Goal: Check status

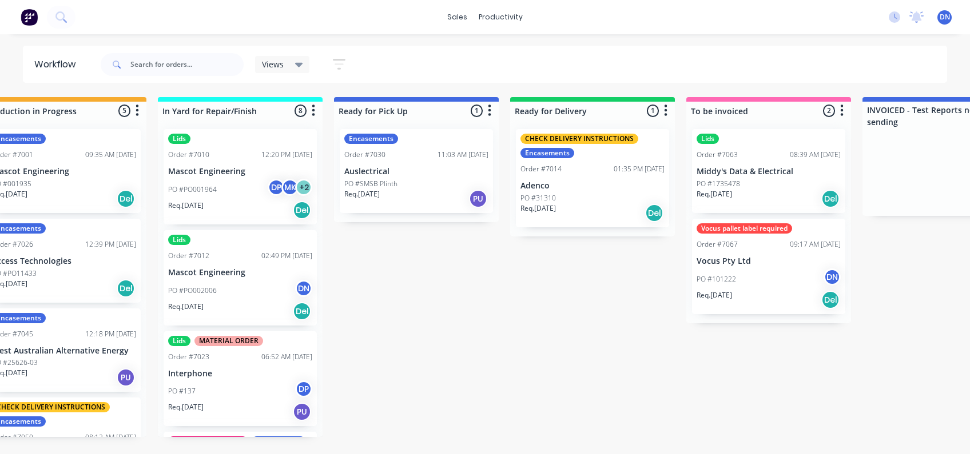
scroll to position [2004, 0]
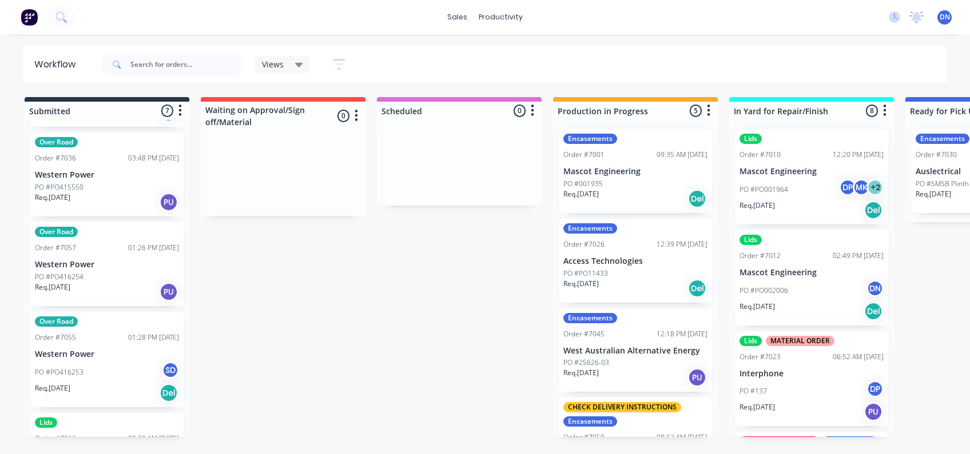
scroll to position [322, 0]
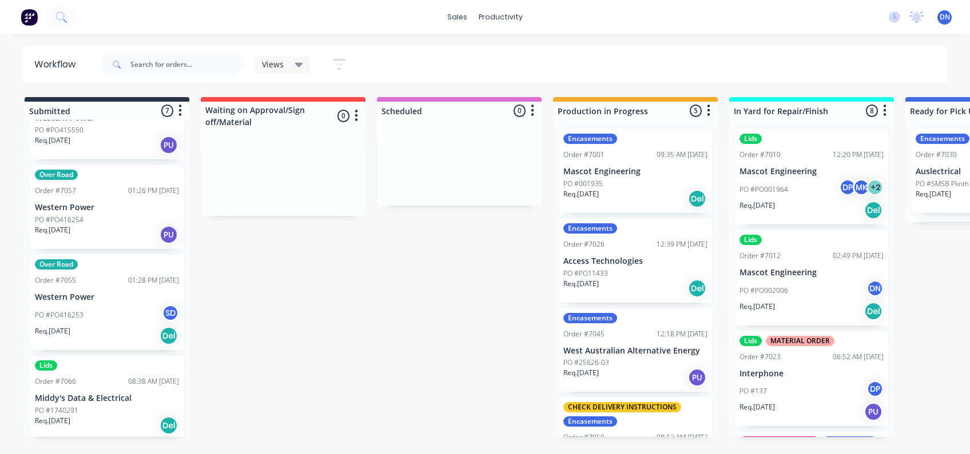
click at [110, 406] on div "PO #1740291" at bounding box center [107, 411] width 144 height 10
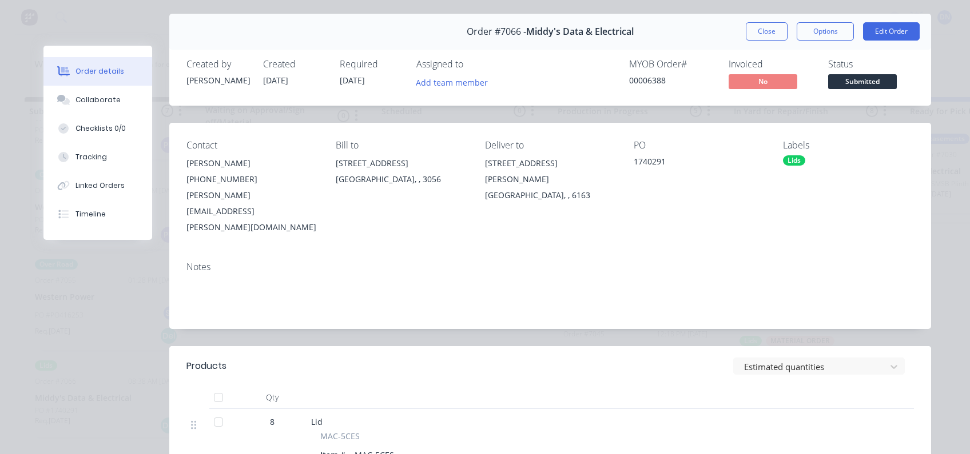
scroll to position [0, 0]
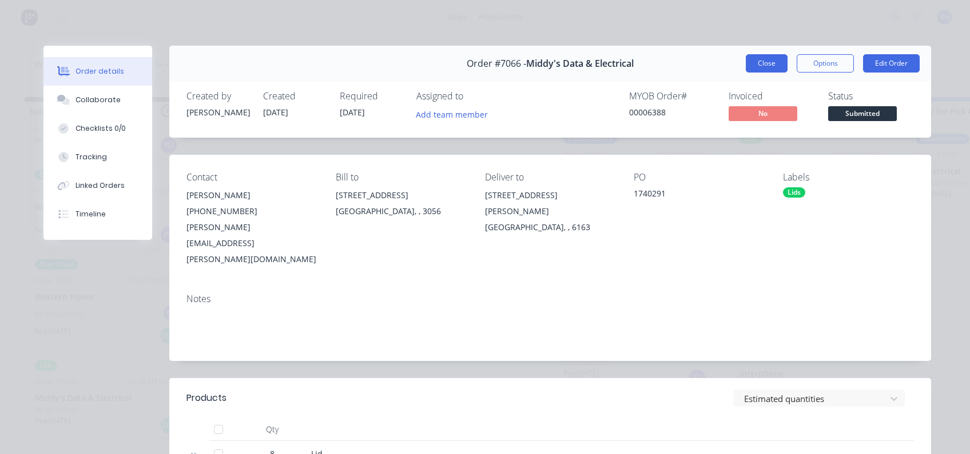
click at [765, 64] on button "Close" at bounding box center [766, 63] width 42 height 18
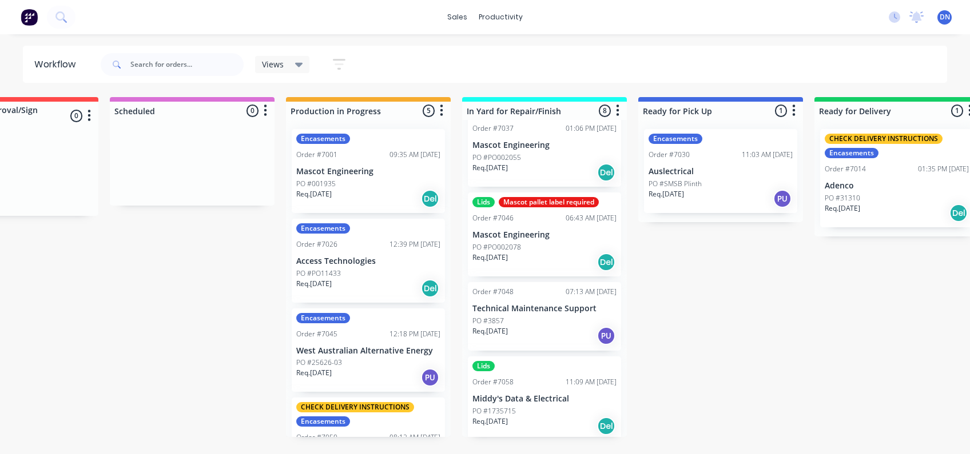
scroll to position [445, 0]
click at [541, 406] on div "PO #1735715" at bounding box center [544, 411] width 144 height 10
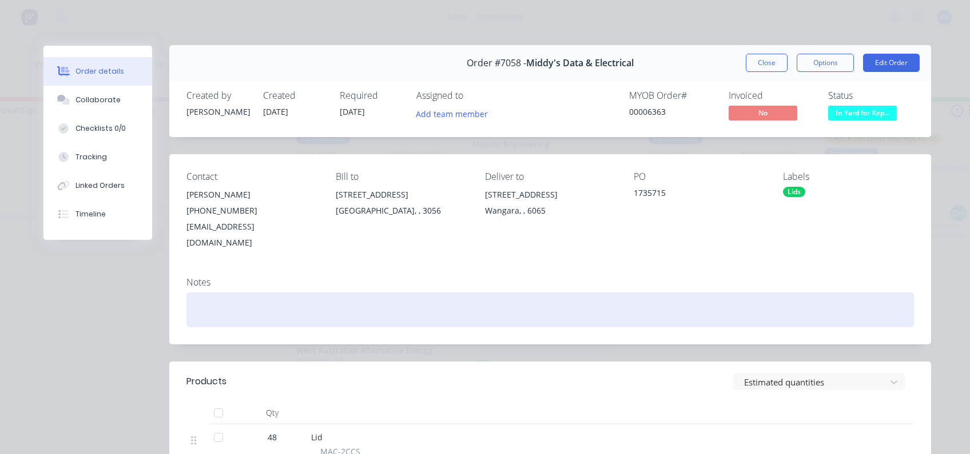
scroll to position [0, 0]
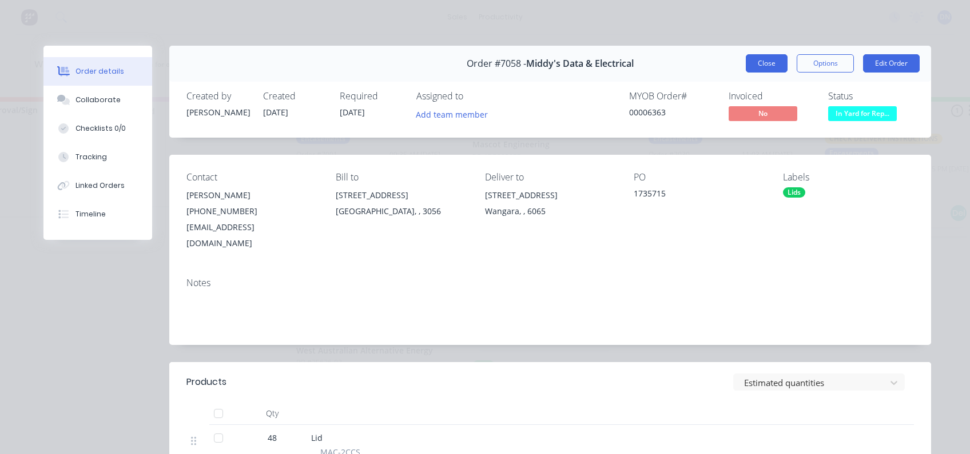
click at [751, 62] on button "Close" at bounding box center [766, 63] width 42 height 18
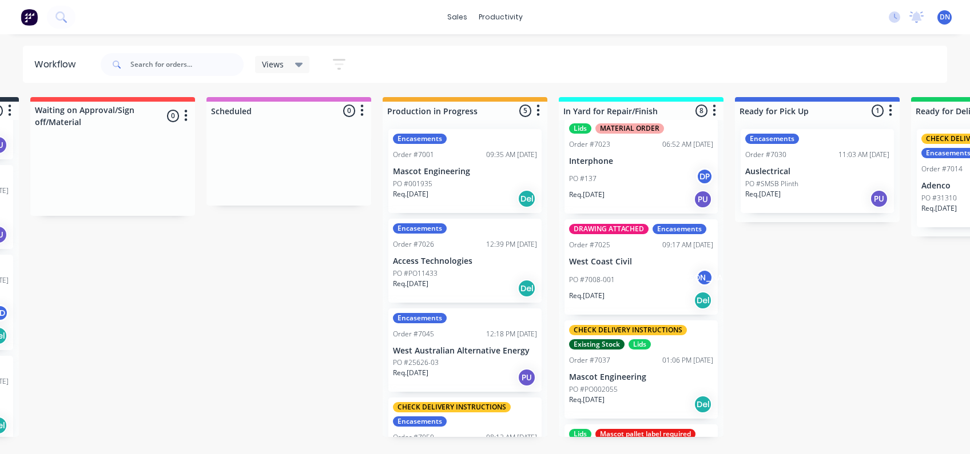
scroll to position [213, 0]
click at [637, 286] on div "PO #7008-001 JA" at bounding box center [641, 280] width 144 height 22
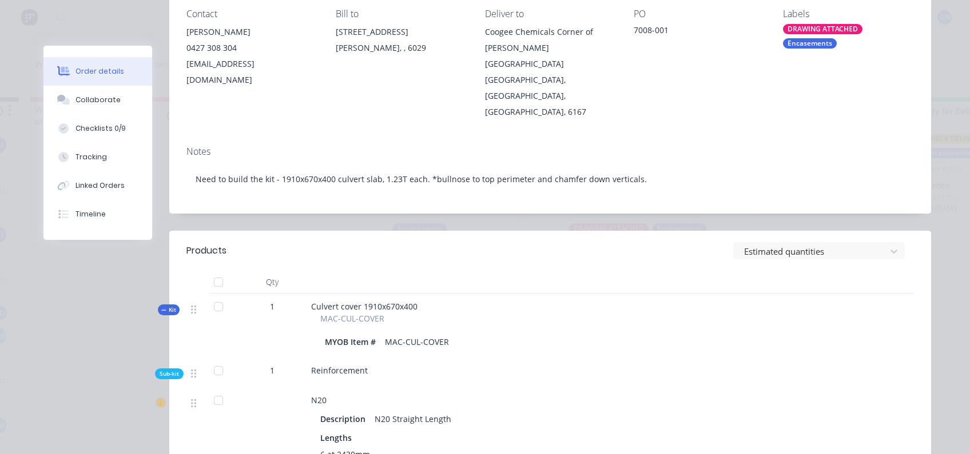
scroll to position [0, 0]
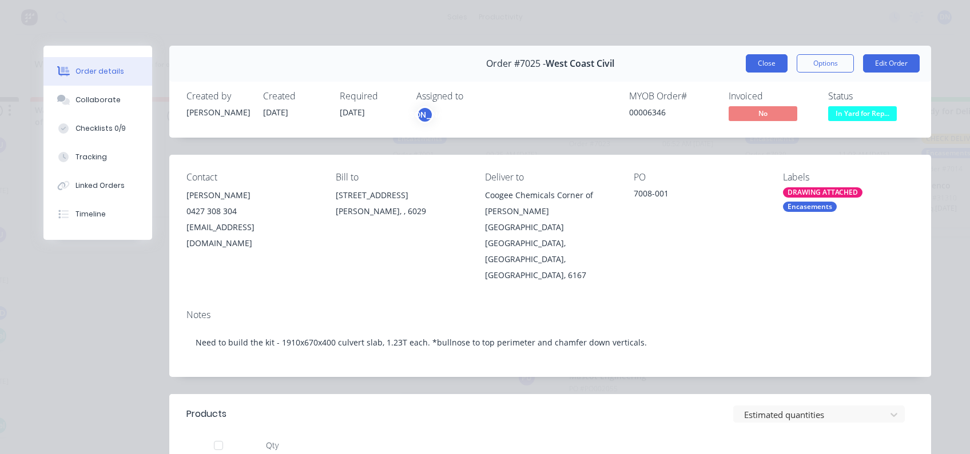
click at [752, 59] on button "Close" at bounding box center [766, 63] width 42 height 18
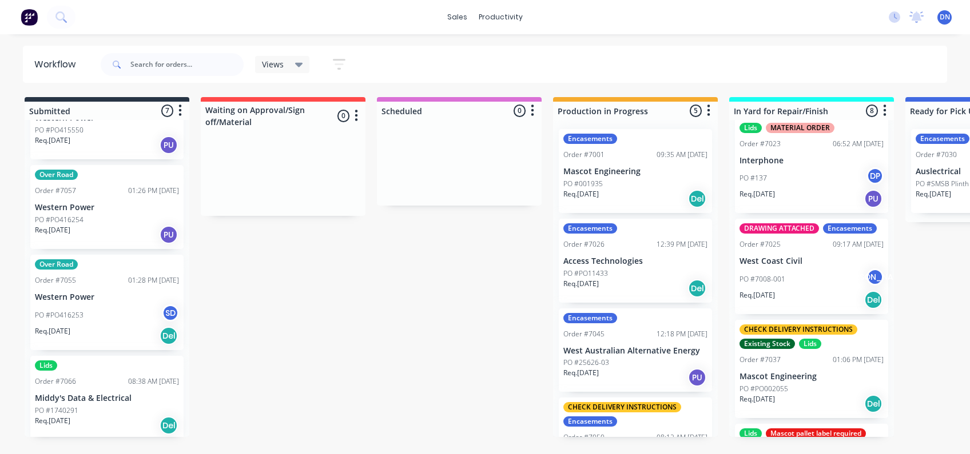
drag, startPoint x: 269, startPoint y: 110, endPoint x: 334, endPoint y: 117, distance: 65.5
click at [334, 117] on div at bounding box center [283, 116] width 165 height 29
click at [357, 114] on icon "button" at bounding box center [356, 115] width 3 height 11
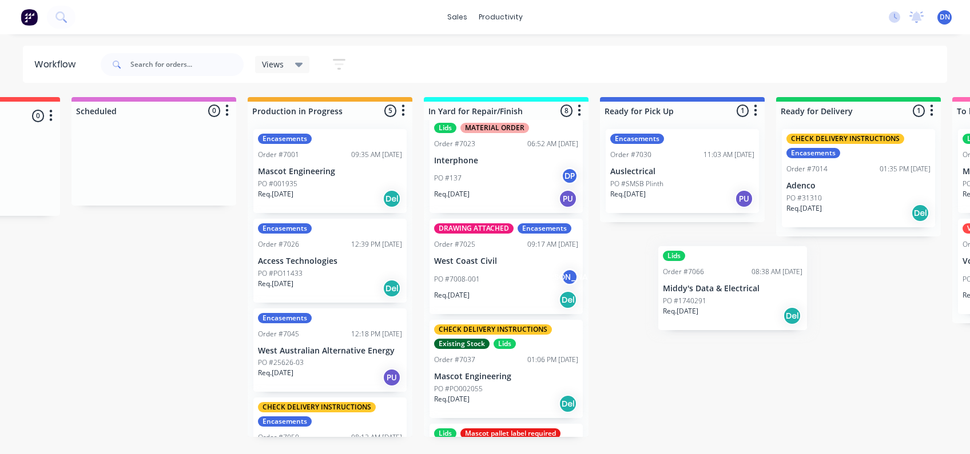
scroll to position [0, 306]
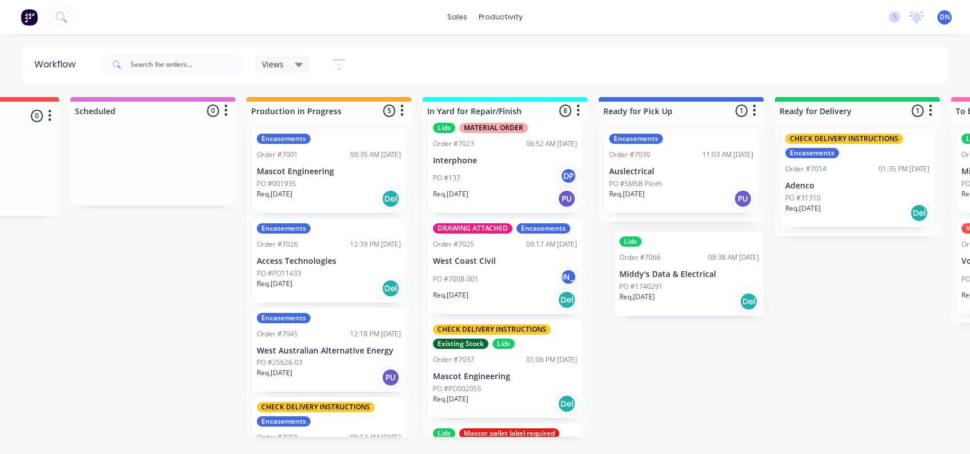
drag, startPoint x: 74, startPoint y: 408, endPoint x: 652, endPoint y: 277, distance: 592.5
click at [652, 279] on div "Submitted 7 Sort By Created date Required date Order number Customer name Most …" at bounding box center [804, 267] width 2238 height 340
click at [133, 301] on div "Submitted 7 Sort By Created date Required date Order number Customer name Most …" at bounding box center [804, 267] width 2238 height 340
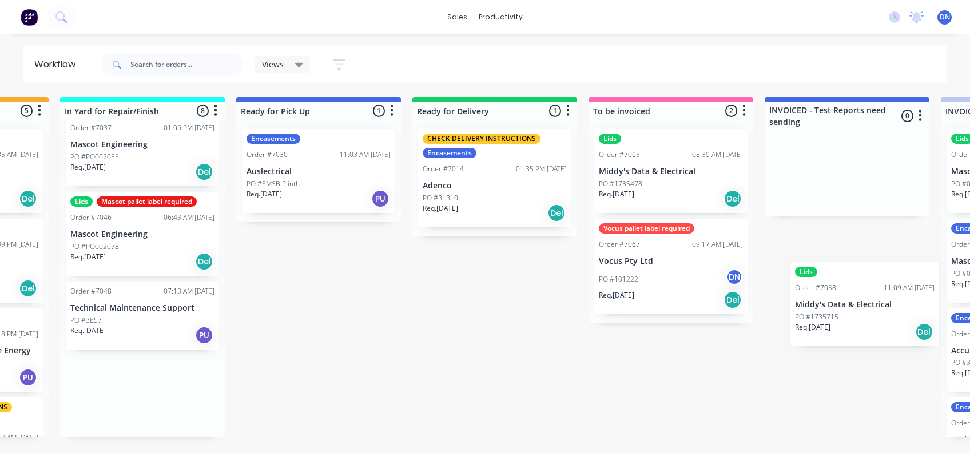
scroll to position [0, 742]
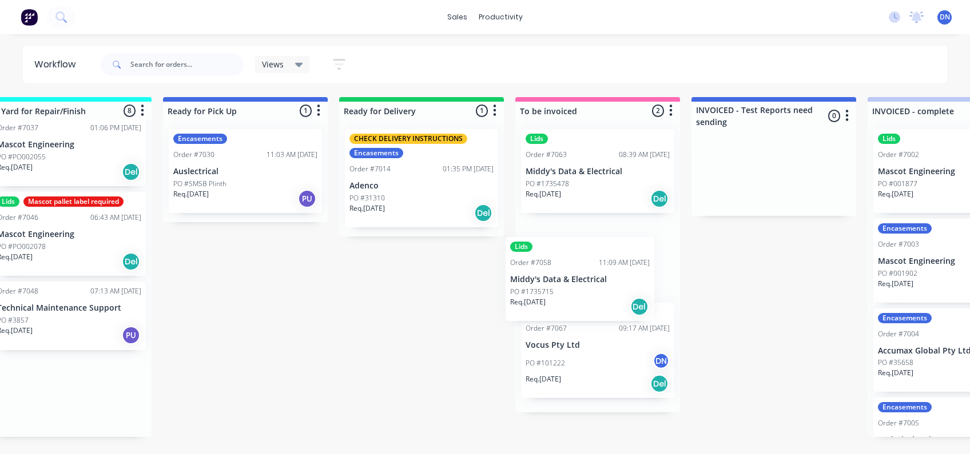
drag, startPoint x: 359, startPoint y: 401, endPoint x: 569, endPoint y: 279, distance: 242.9
click at [569, 279] on div "Submitted 7 Sort By Created date Required date Order number Customer name Most …" at bounding box center [368, 267] width 2238 height 340
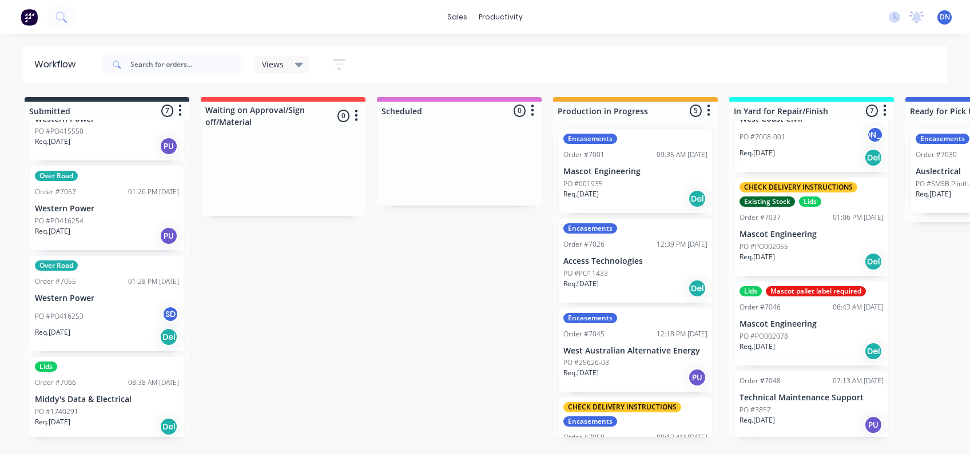
scroll to position [322, 0]
click at [81, 429] on div "Req. 09/10/25 Del" at bounding box center [107, 425] width 144 height 19
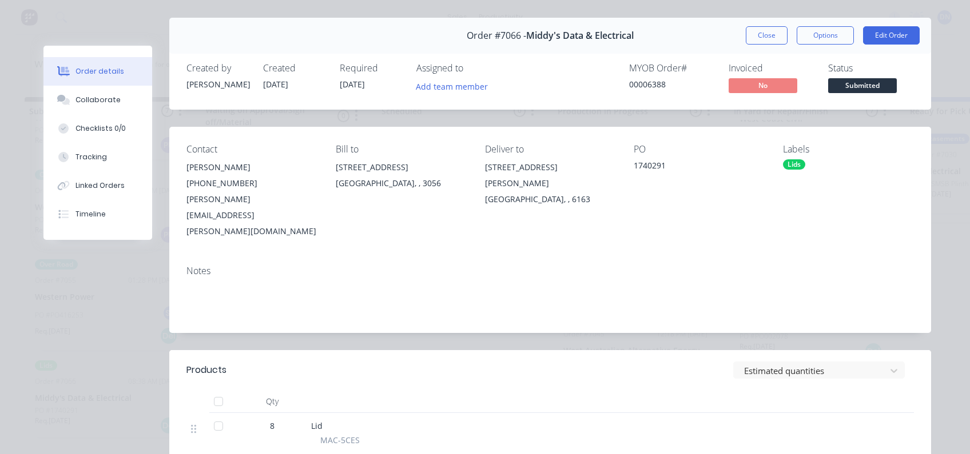
scroll to position [0, 0]
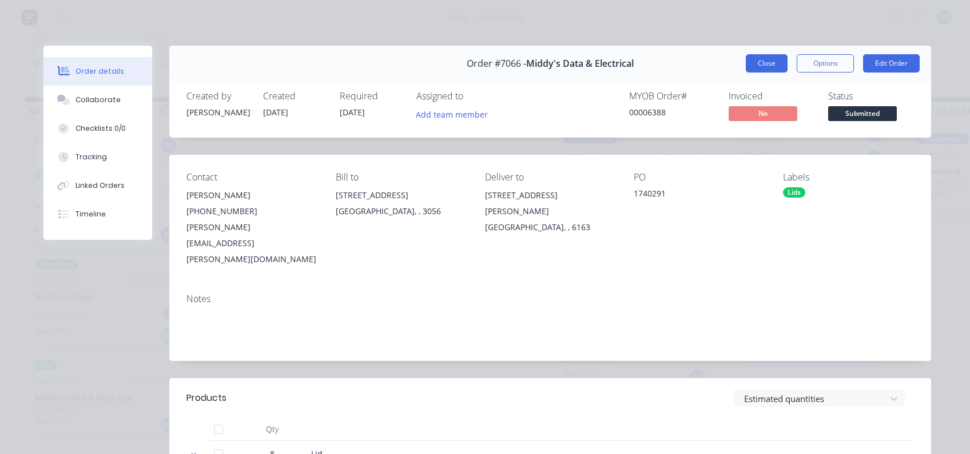
click at [748, 64] on button "Close" at bounding box center [766, 63] width 42 height 18
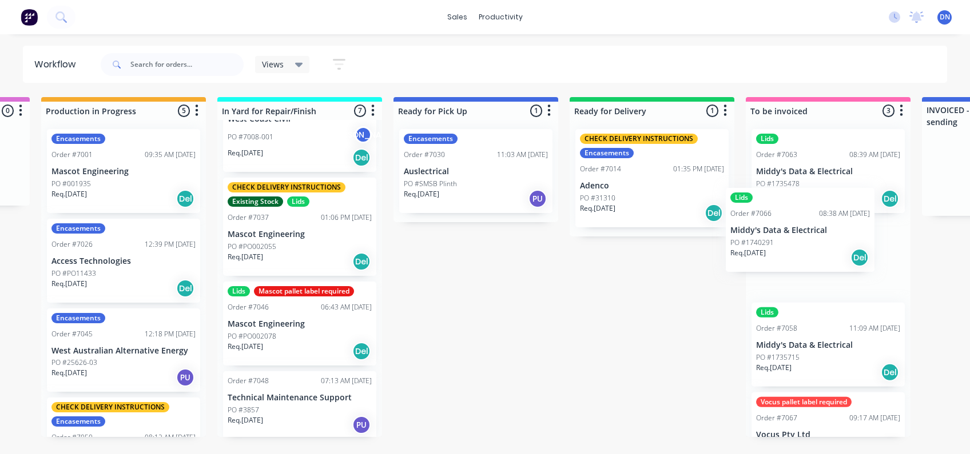
scroll to position [0, 512]
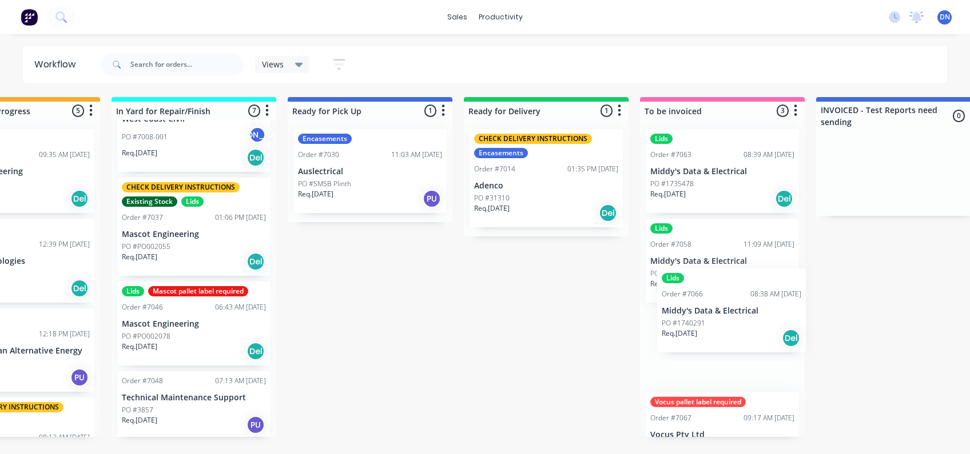
drag, startPoint x: 91, startPoint y: 376, endPoint x: 721, endPoint y: 289, distance: 635.4
click at [721, 289] on div "Submitted 7 Sort By Created date Required date Order number Customer name Most …" at bounding box center [493, 267] width 2238 height 340
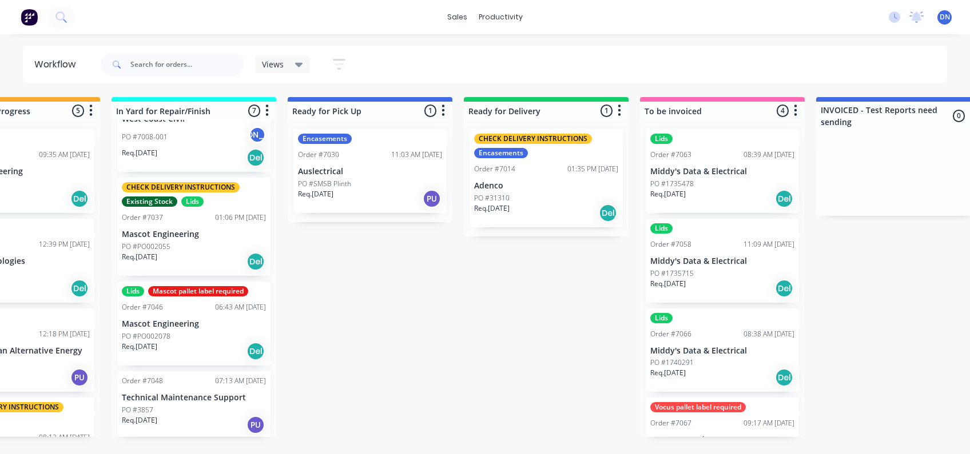
scroll to position [233, 0]
click at [700, 276] on div "PO #1735715" at bounding box center [722, 274] width 144 height 10
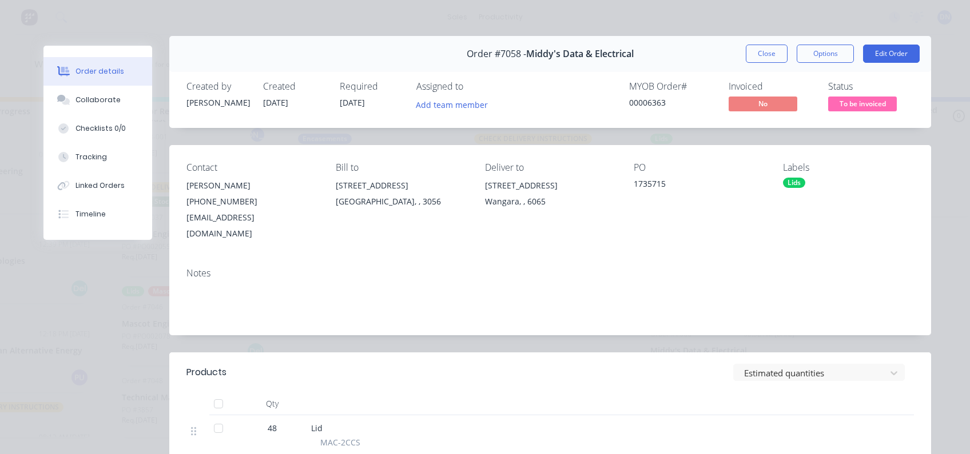
scroll to position [0, 0]
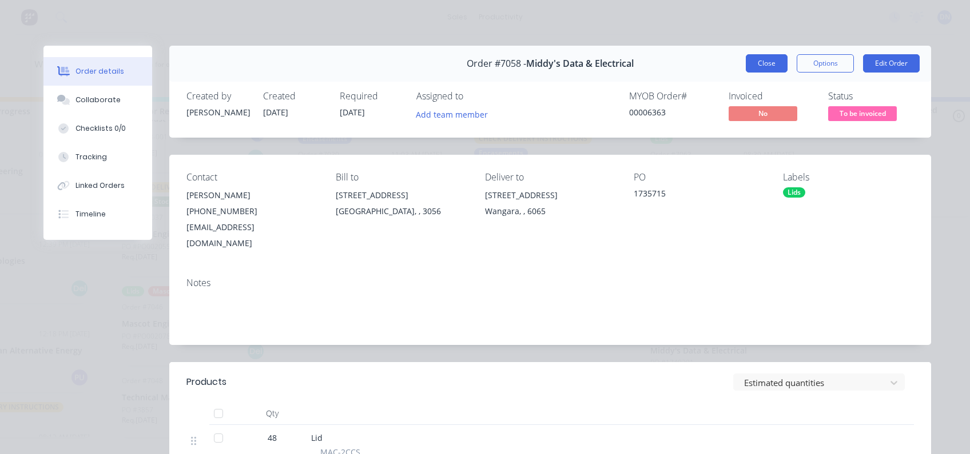
click at [761, 59] on button "Close" at bounding box center [766, 63] width 42 height 18
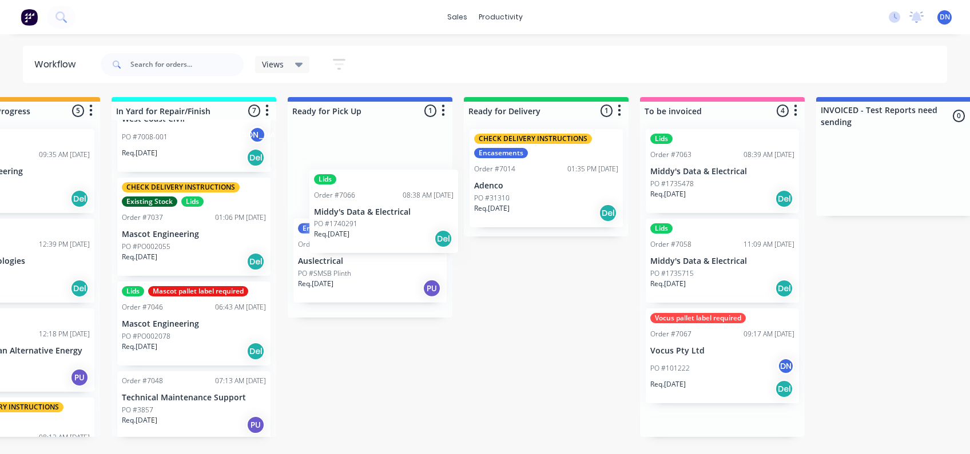
drag, startPoint x: 711, startPoint y: 370, endPoint x: 370, endPoint y: 226, distance: 369.2
click at [370, 229] on div "Submitted 6 Sort By Created date Required date Order number Customer name Most …" at bounding box center [493, 267] width 2238 height 340
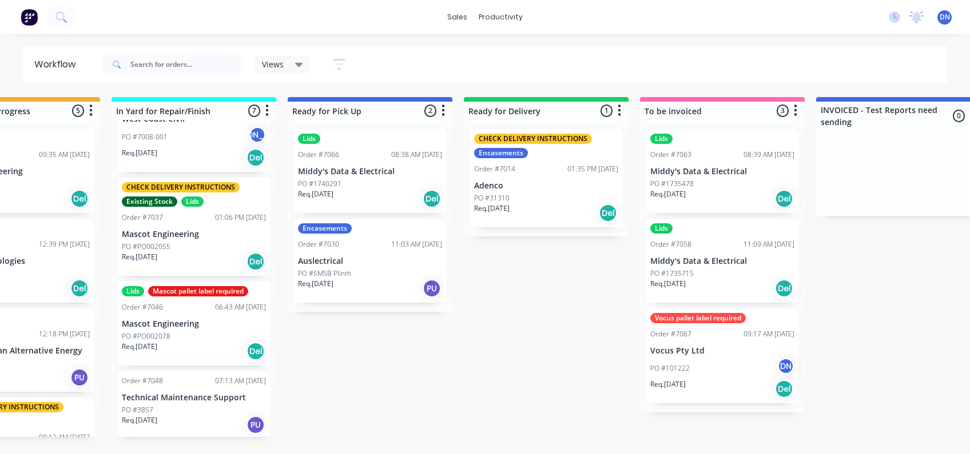
drag, startPoint x: 526, startPoint y: 109, endPoint x: 519, endPoint y: 113, distance: 8.7
click at [519, 113] on div at bounding box center [546, 111] width 165 height 18
click at [529, 285] on div "Submitted 6 Sort By Created date Required date Order number Customer name Most …" at bounding box center [493, 267] width 2238 height 340
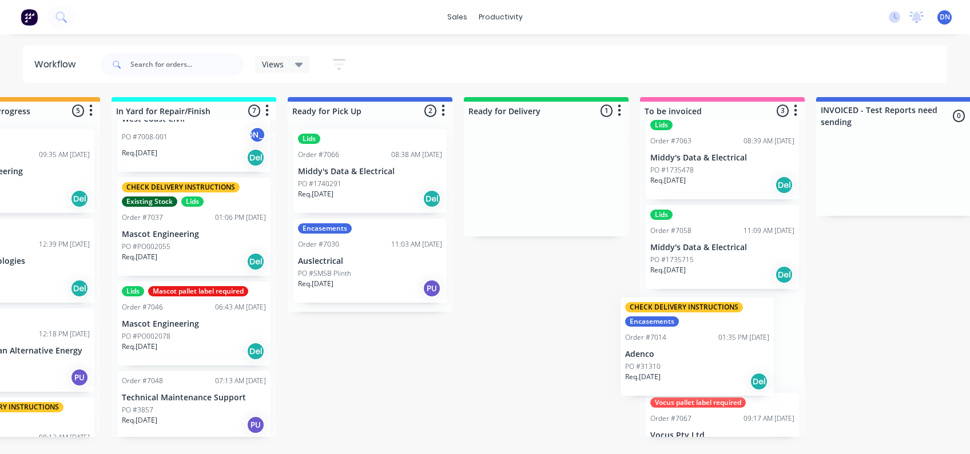
drag, startPoint x: 540, startPoint y: 179, endPoint x: 691, endPoint y: 351, distance: 229.3
click at [691, 351] on div "Submitted 6 Sort By Created date Required date Order number Customer name Most …" at bounding box center [493, 267] width 2238 height 340
